Goal: Find specific page/section: Find specific page/section

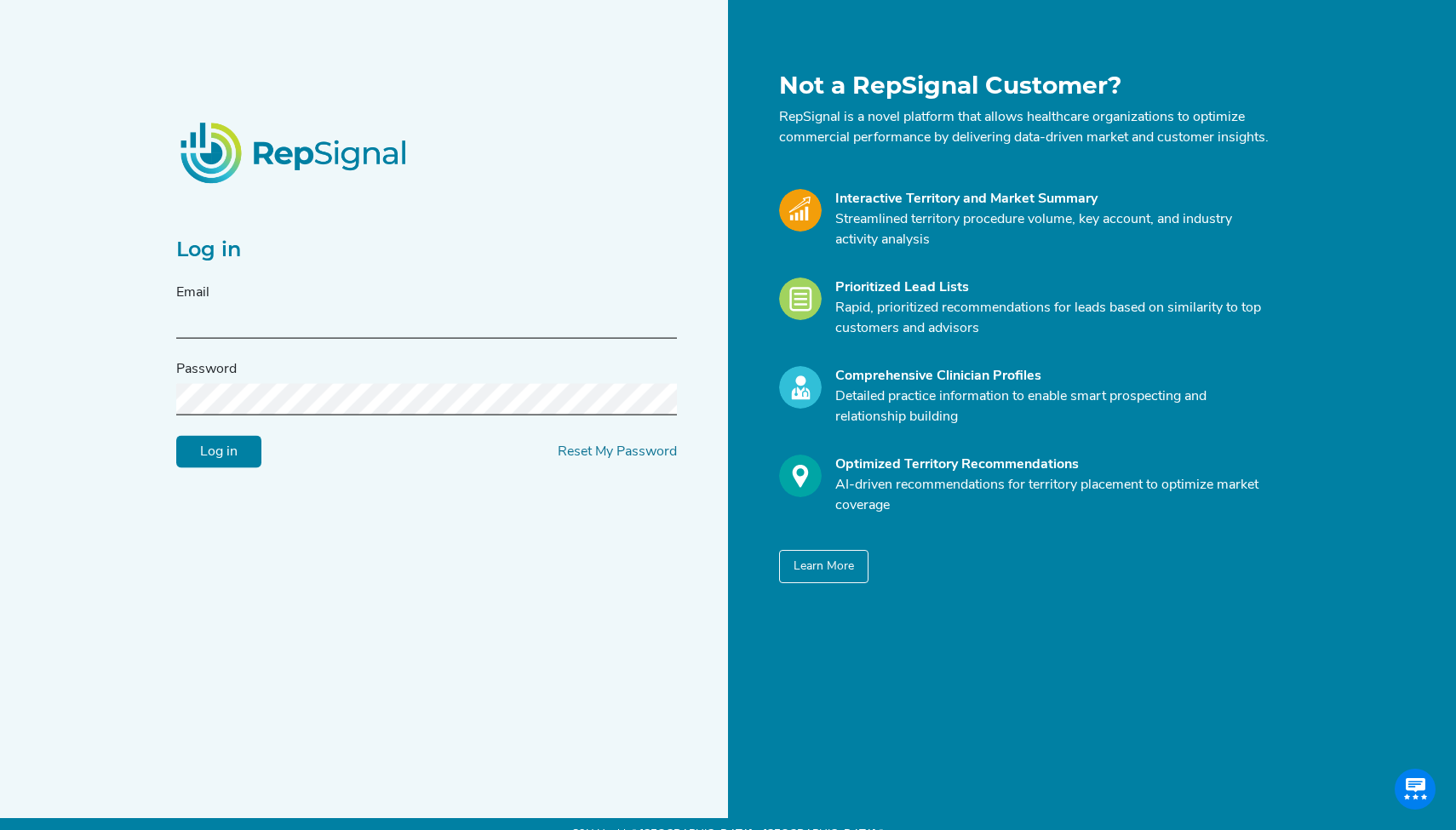
type input "[EMAIL_ADDRESS][DOMAIN_NAME]"
click at [219, 462] on input "Log in" at bounding box center [218, 452] width 85 height 32
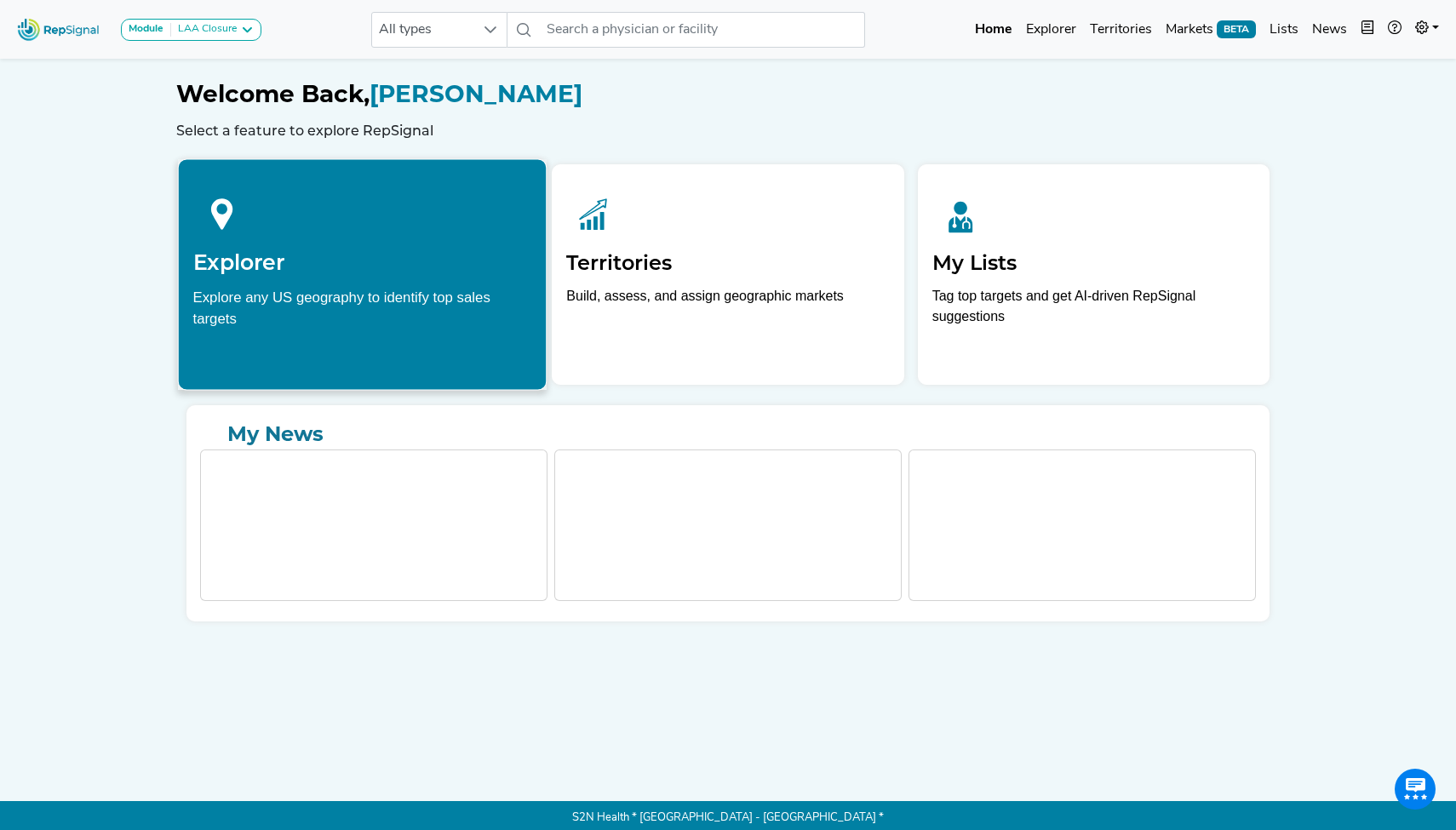
click at [322, 303] on div "Explore any US geography to identify top sales targets" at bounding box center [362, 307] width 339 height 42
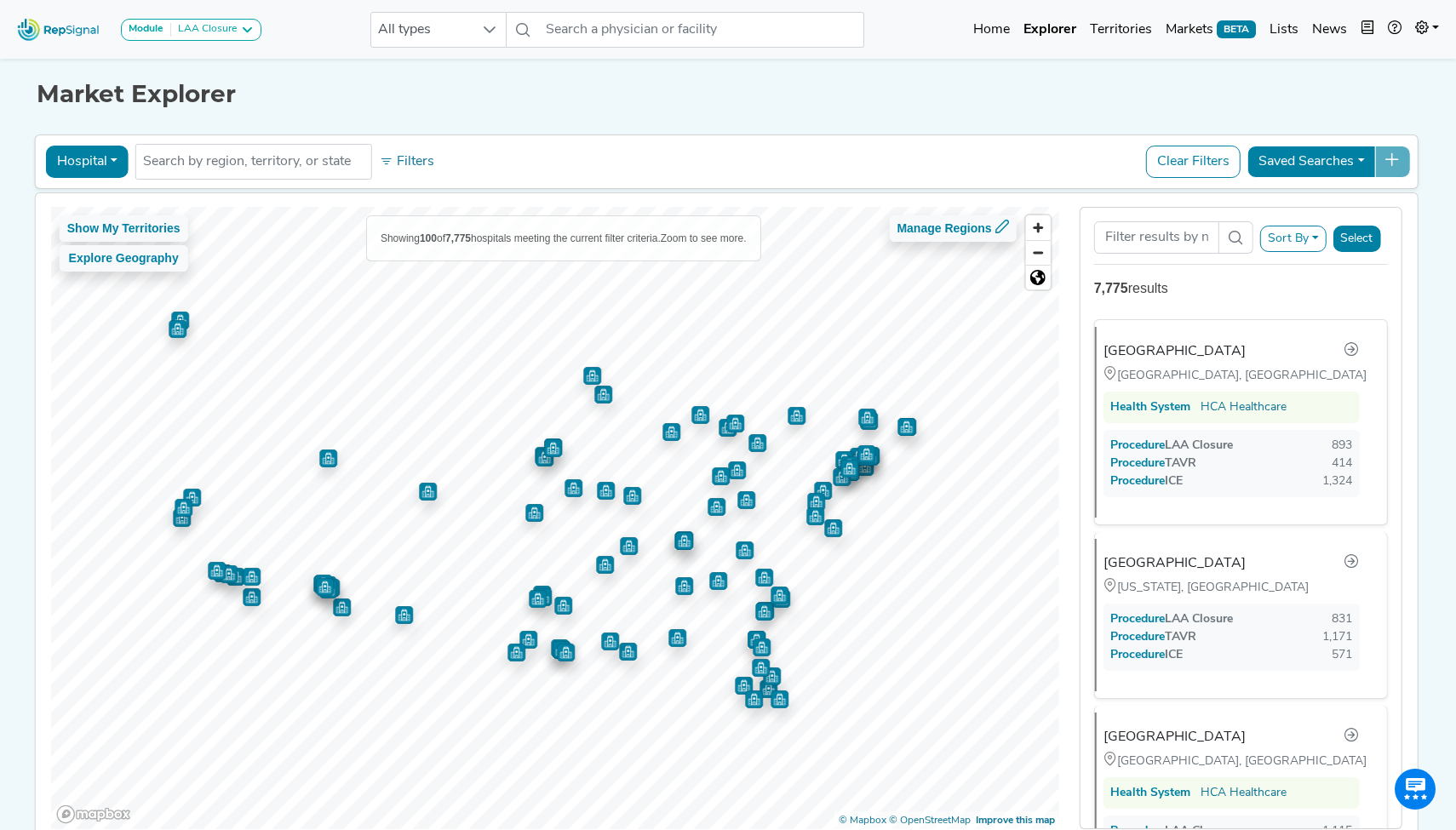
click at [1186, 163] on button "Clear Filters" at bounding box center [1193, 162] width 94 height 32
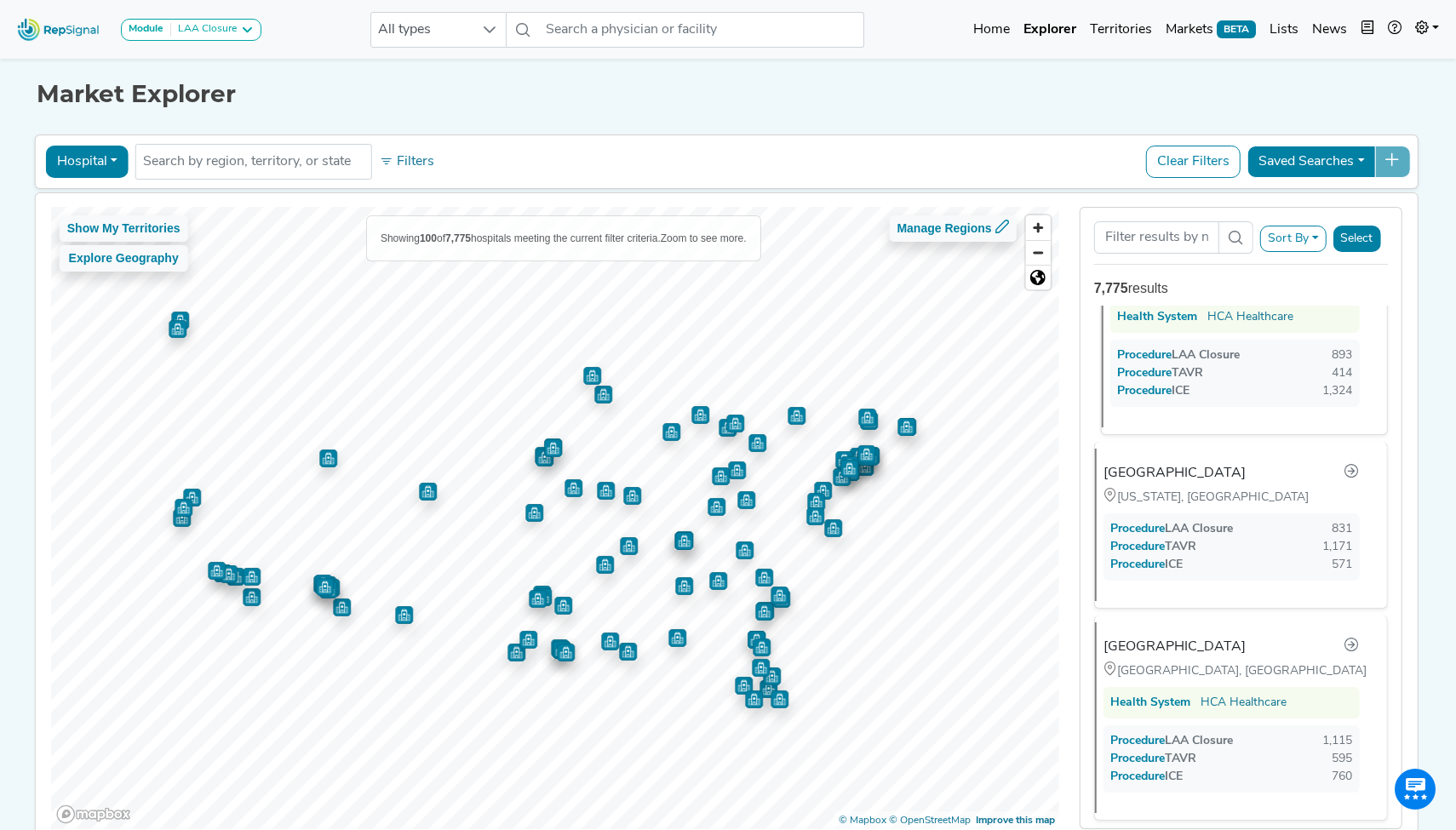
scroll to position [95, 0]
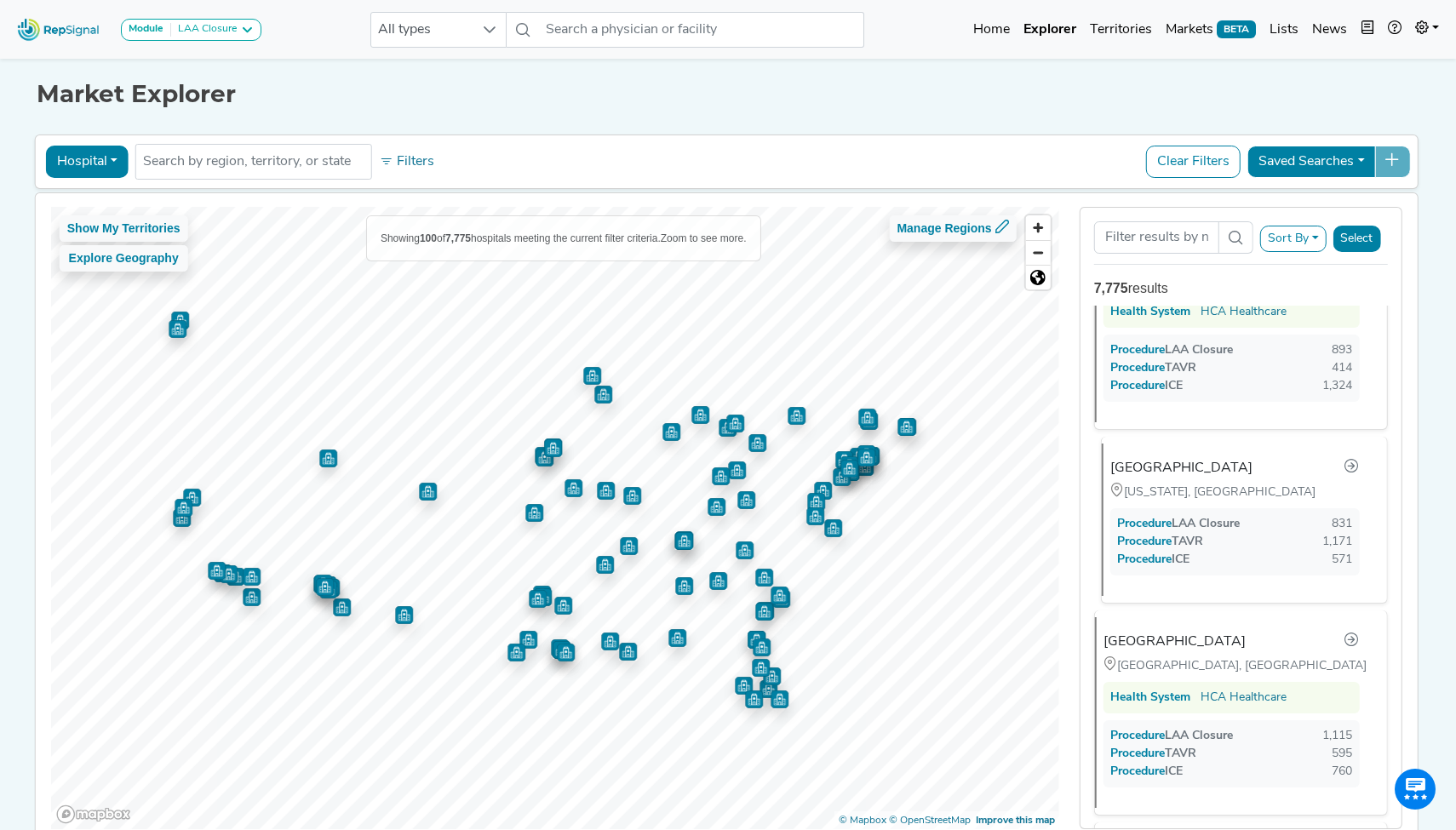
click at [1144, 542] on span "Procedure" at bounding box center [1153, 542] width 38 height 13
